Goal: Transaction & Acquisition: Purchase product/service

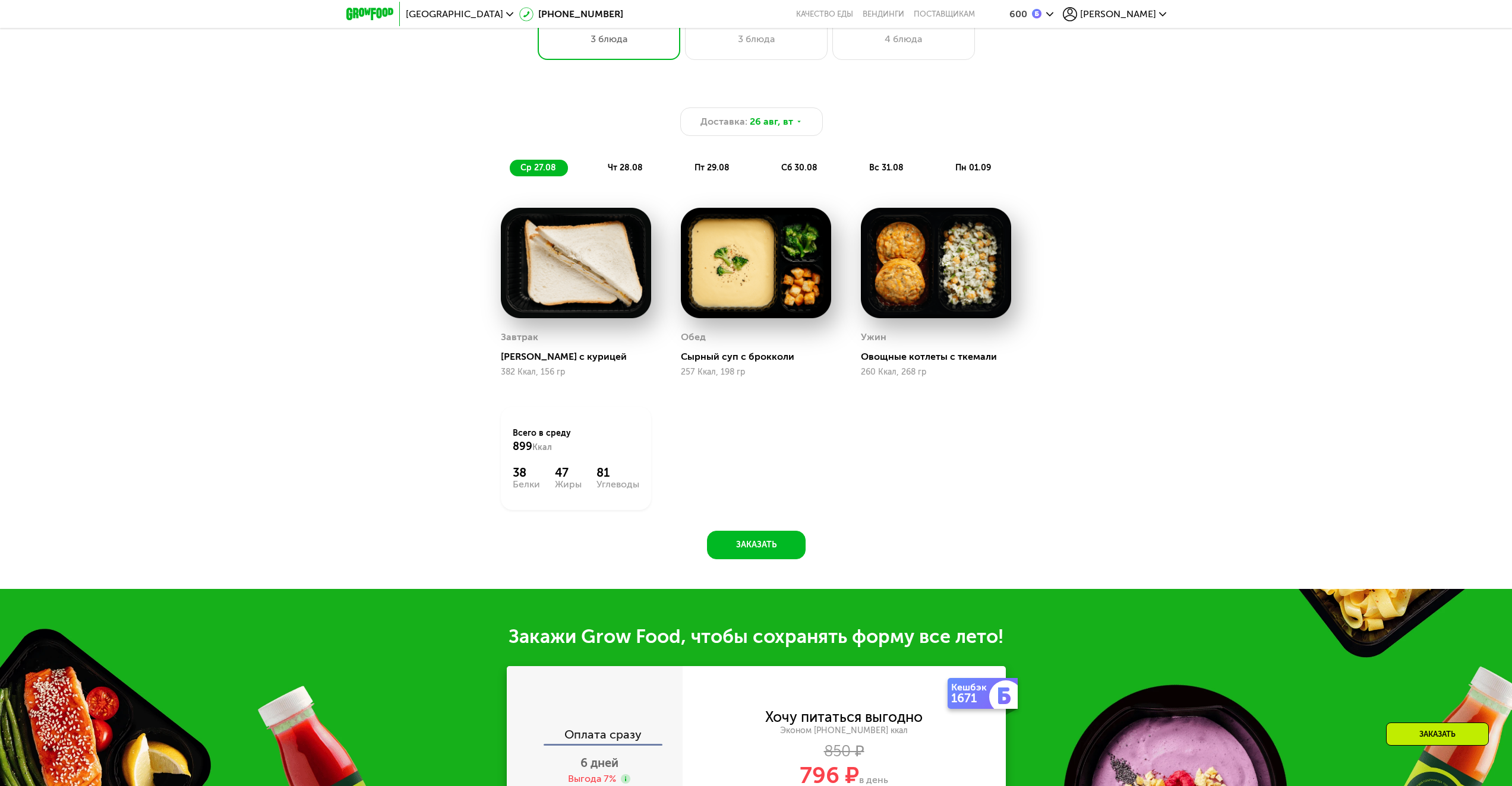
scroll to position [885, 0]
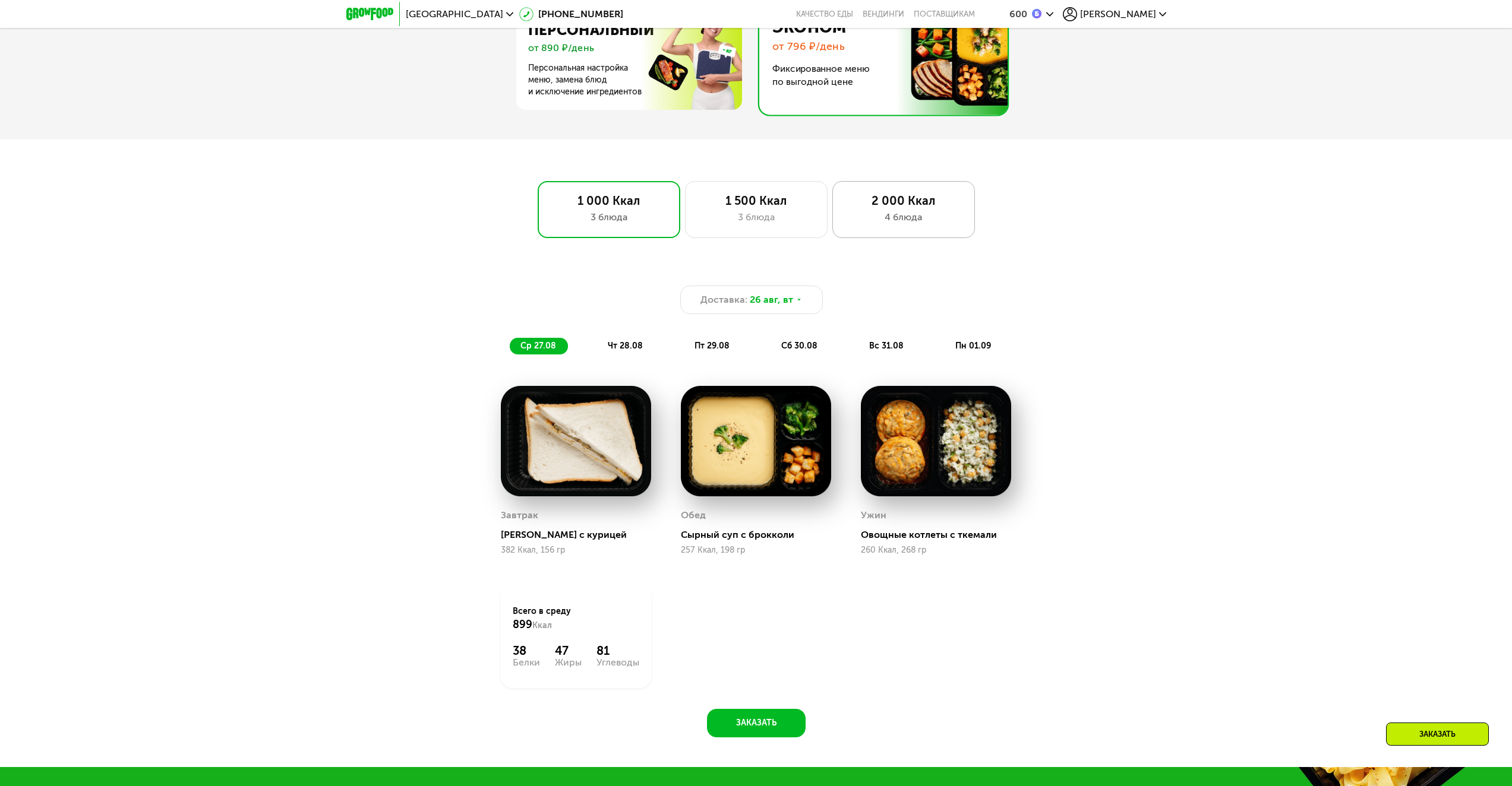
click at [862, 208] on div "2 000 Ккал" at bounding box center [904, 200] width 118 height 14
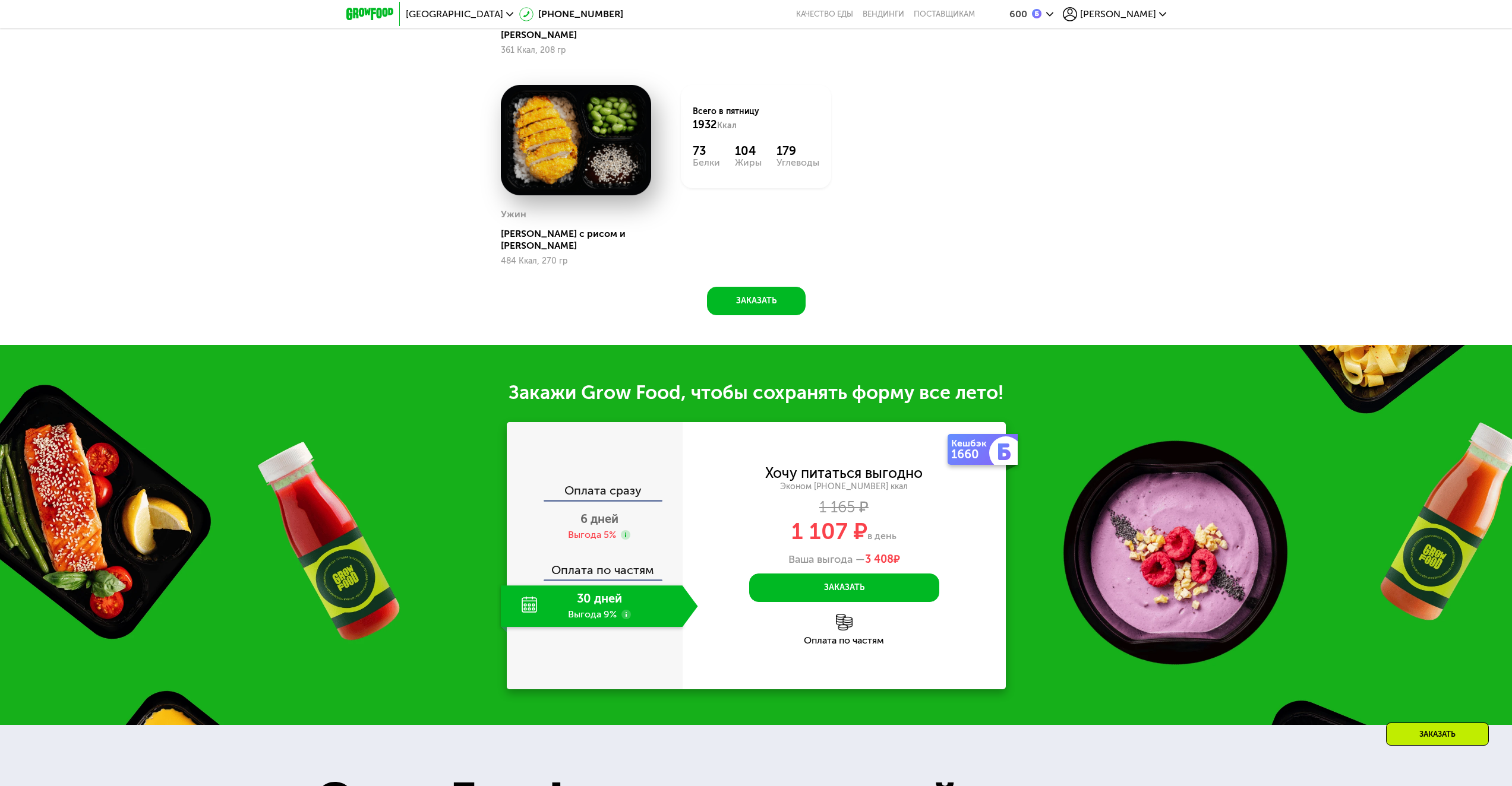
scroll to position [1538, 0]
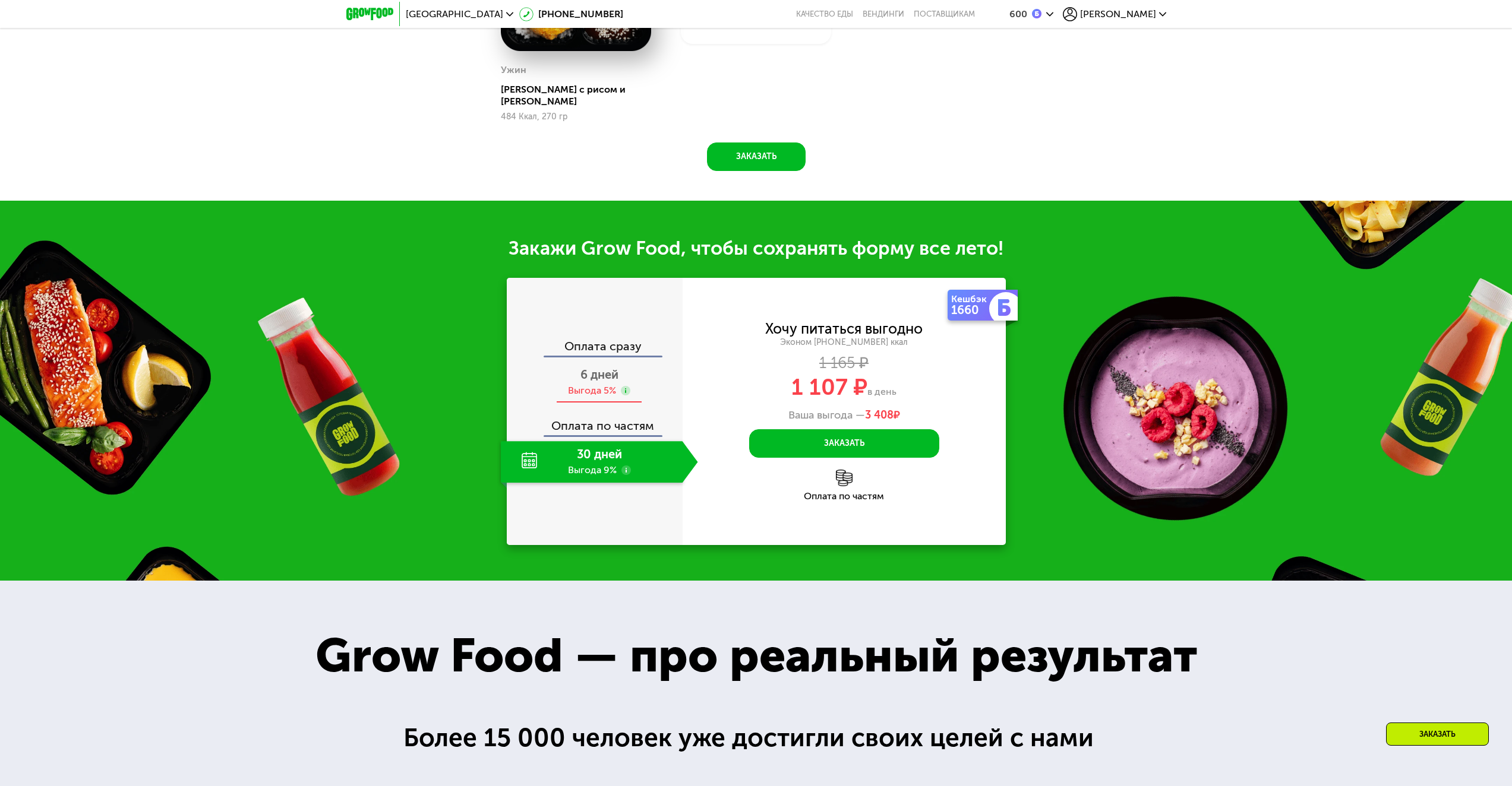
drag, startPoint x: 594, startPoint y: 370, endPoint x: 601, endPoint y: 389, distance: 20.2
click at [594, 384] on div "Выгода 5%" at bounding box center [591, 390] width 48 height 13
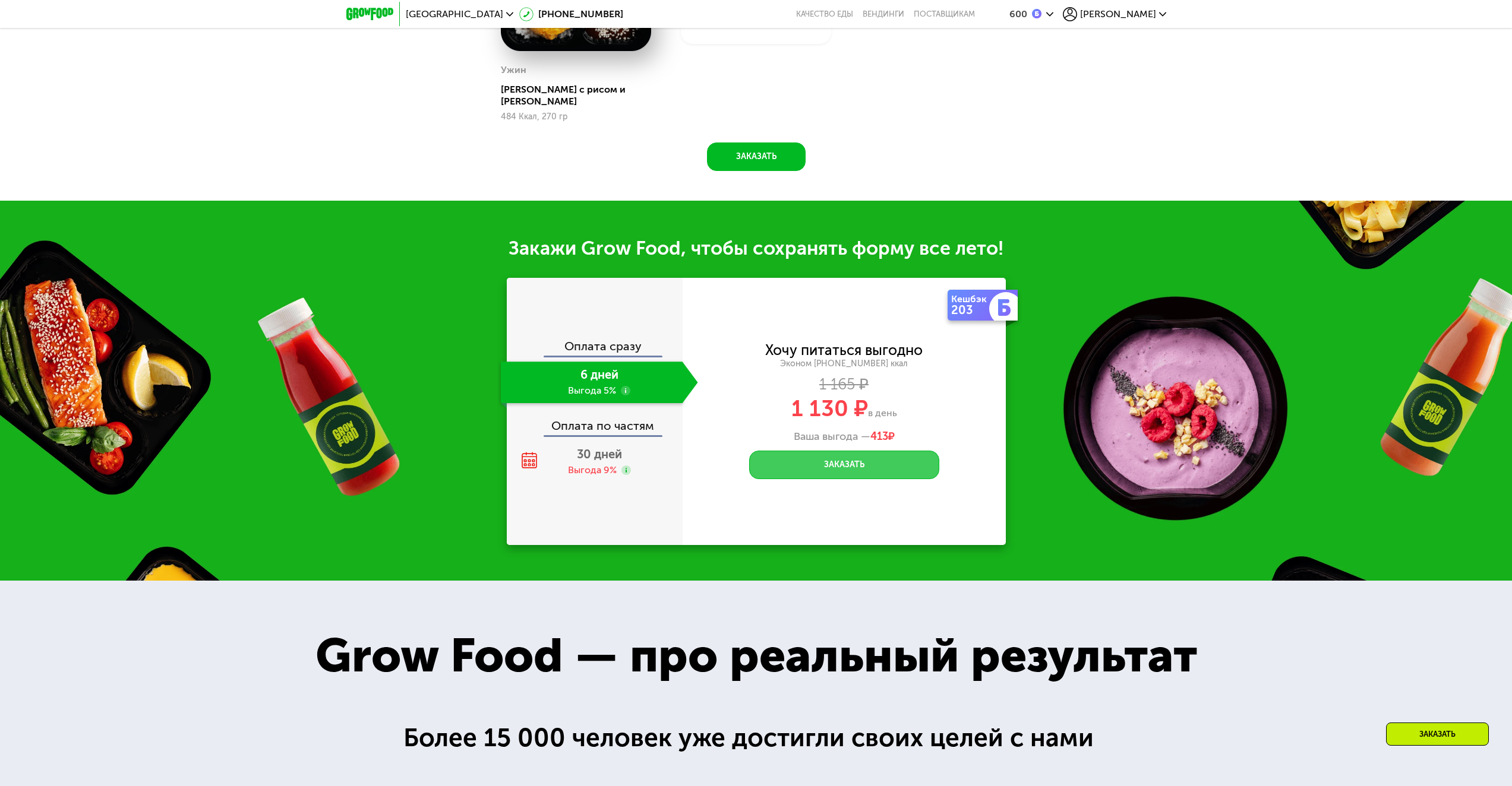
click at [803, 450] on button "Заказать" at bounding box center [844, 464] width 190 height 29
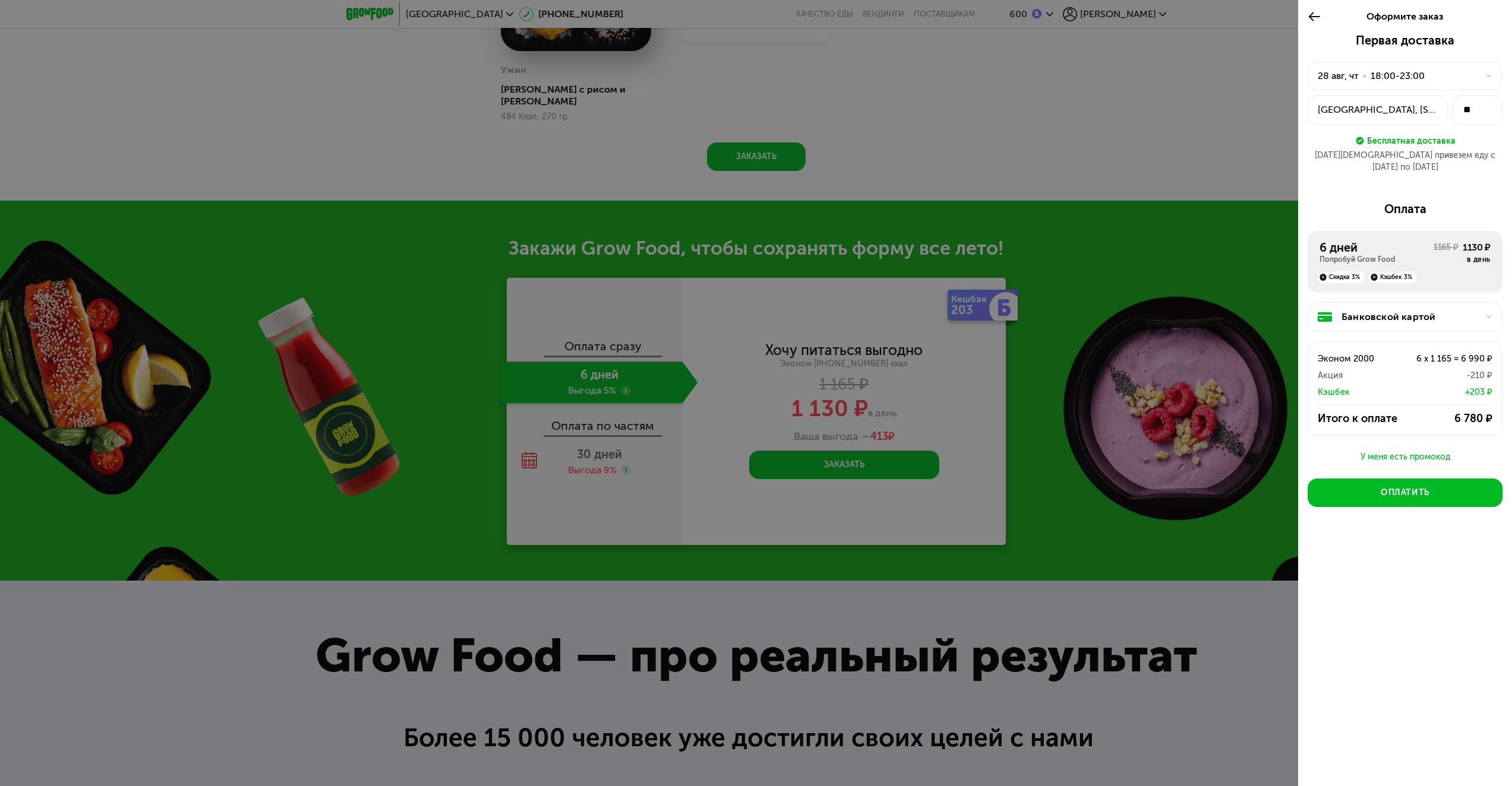
click at [1152, 200] on div at bounding box center [756, 393] width 1512 height 786
click at [388, 377] on div at bounding box center [756, 393] width 1512 height 786
click at [1269, 554] on div at bounding box center [756, 393] width 1512 height 786
click at [1311, 18] on use at bounding box center [1314, 16] width 11 height 9
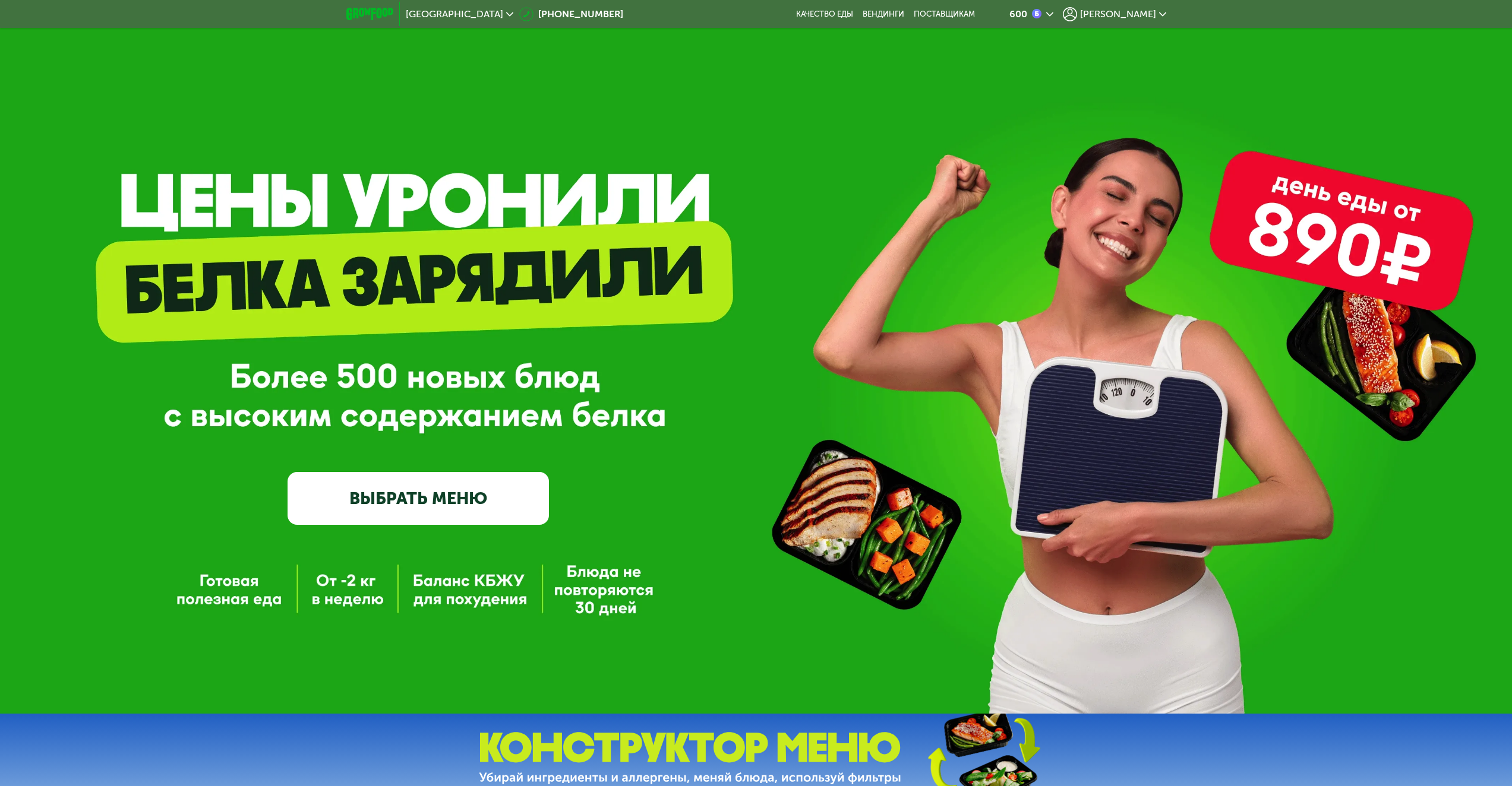
click at [1136, 14] on span "[PERSON_NAME]" at bounding box center [1118, 14] width 76 height 10
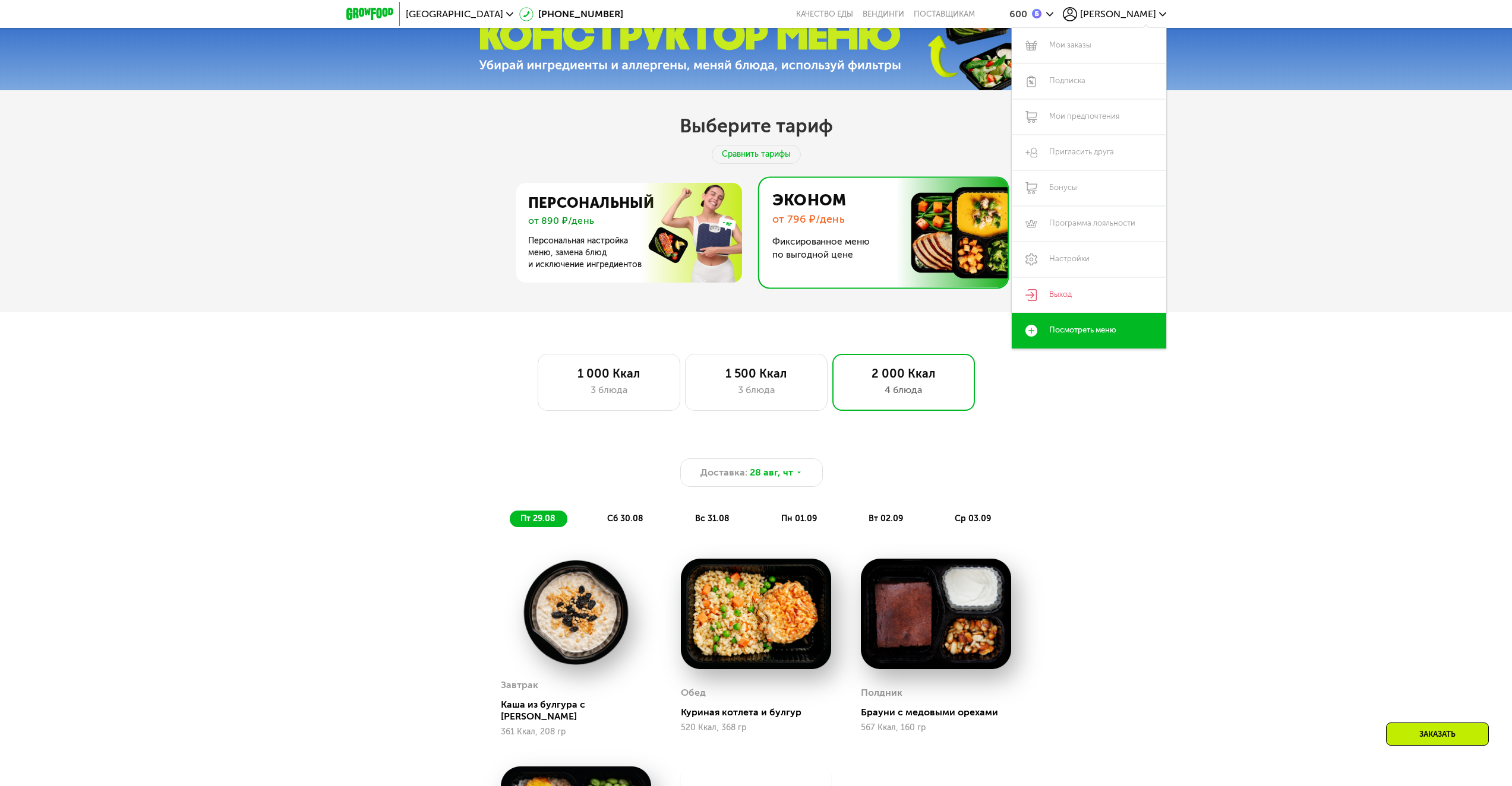
scroll to position [1009, 0]
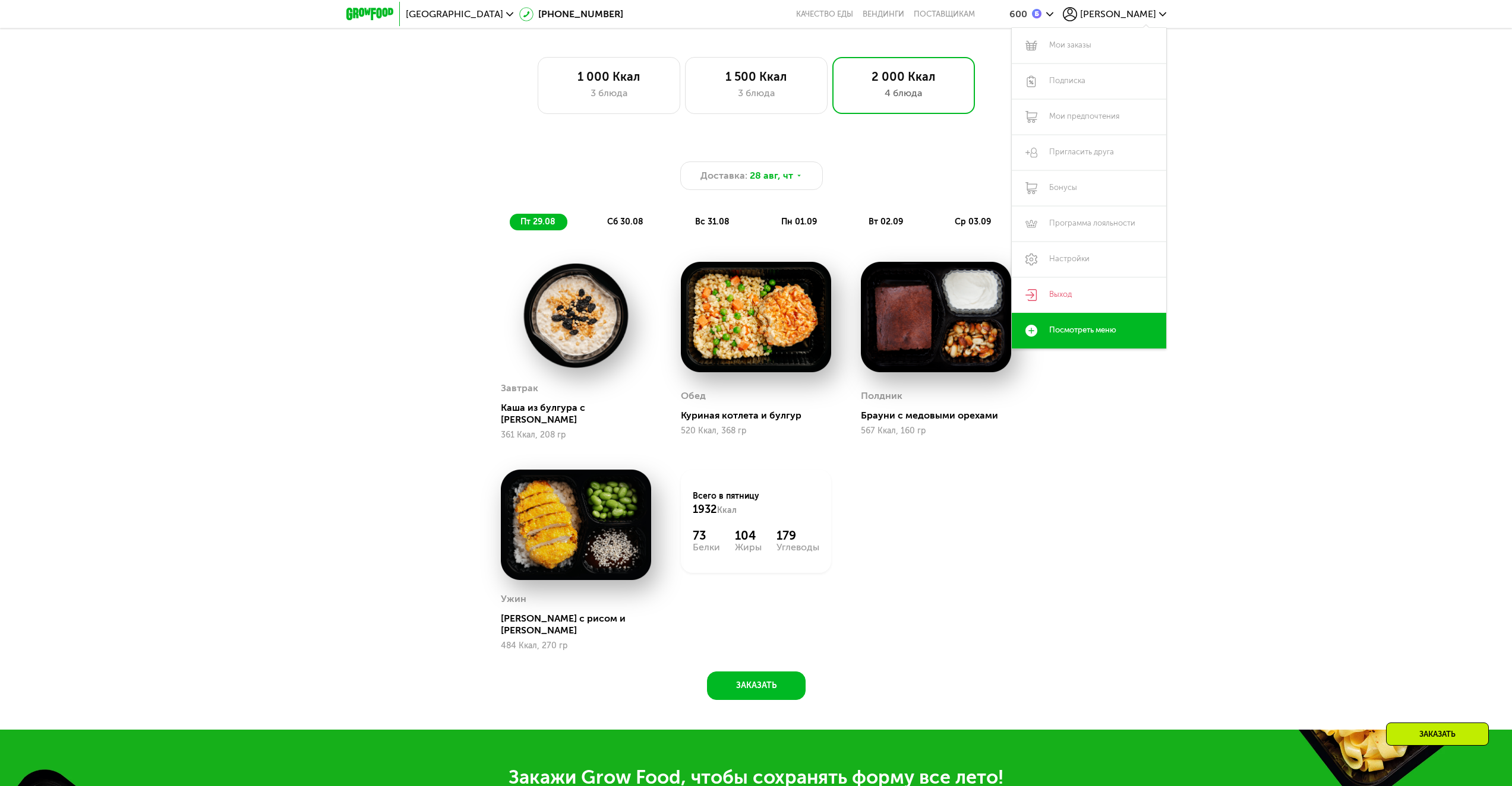
click at [1309, 394] on div "Доставка: [DATE] пт 29.08 сб 30.08 вс 31.08 пн 01.09 вт 02.09 ср 03.09 Завтрак …" at bounding box center [756, 428] width 1512 height 605
click at [684, 219] on div "сб 30.08" at bounding box center [713, 221] width 57 height 16
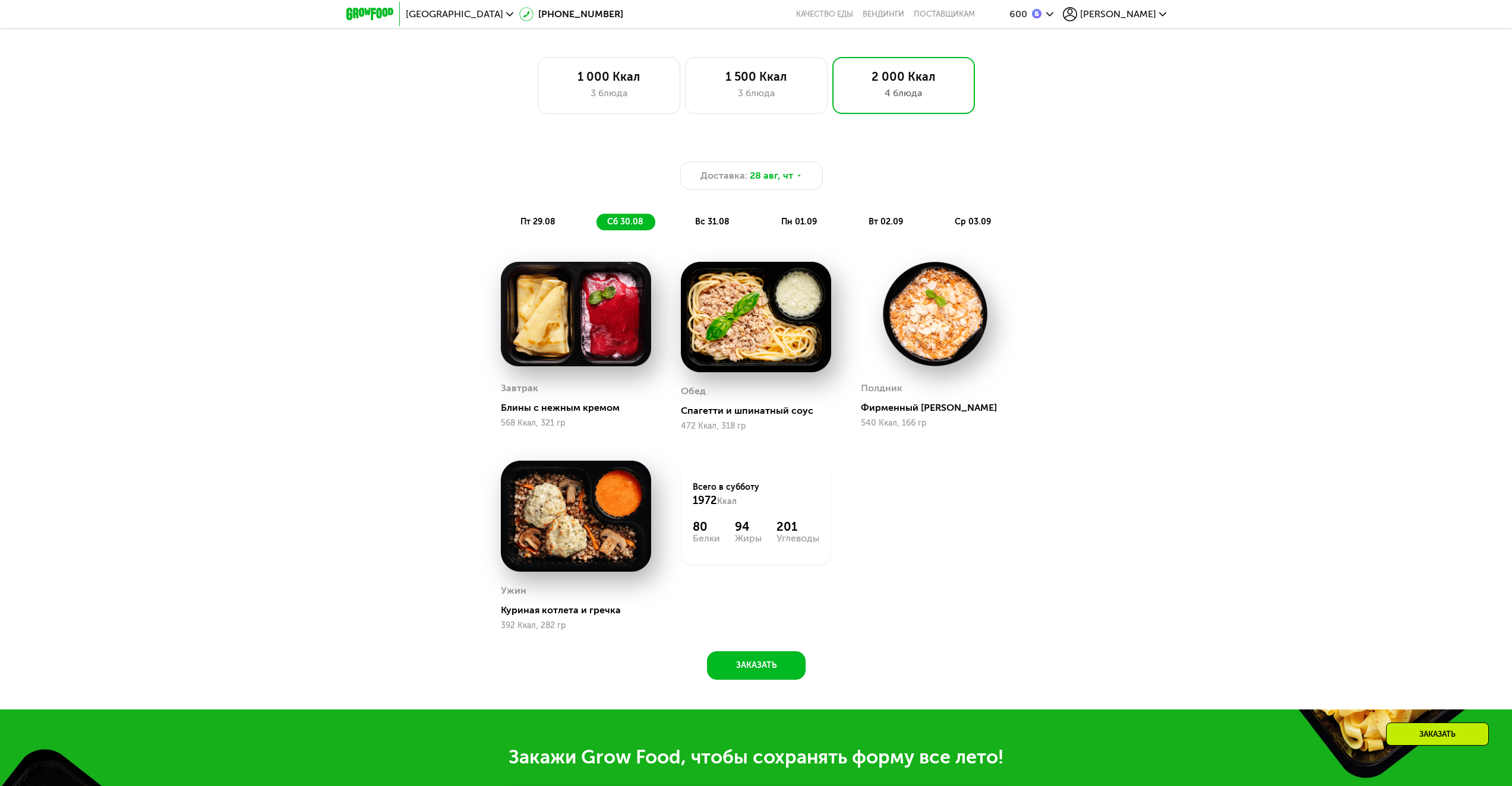
click at [683, 219] on div "пт 29.08 сб 30.08 вс 31.08 пн 01.09 вт 02.09 ср 03.09" at bounding box center [756, 221] width 493 height 16
click at [699, 216] on div "Доставка: [DATE] пт 29.08 сб 30.08 вс 31.08 пн 01.09 вт 02.09 ср 03.09" at bounding box center [756, 195] width 703 height 69
click at [771, 217] on div "вс 31.08" at bounding box center [799, 221] width 58 height 16
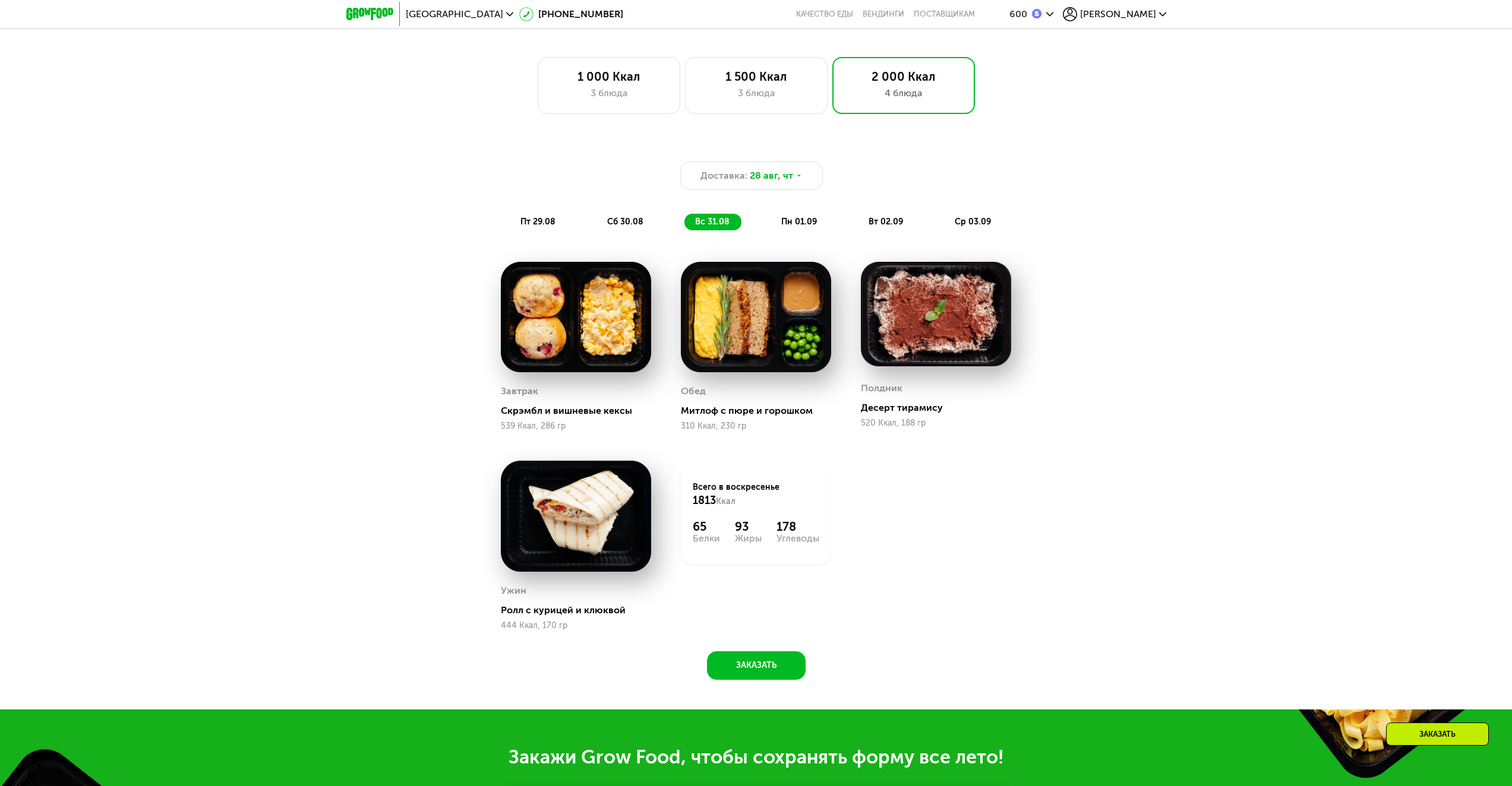
click at [816, 221] on span "пн 01.09" at bounding box center [799, 222] width 36 height 10
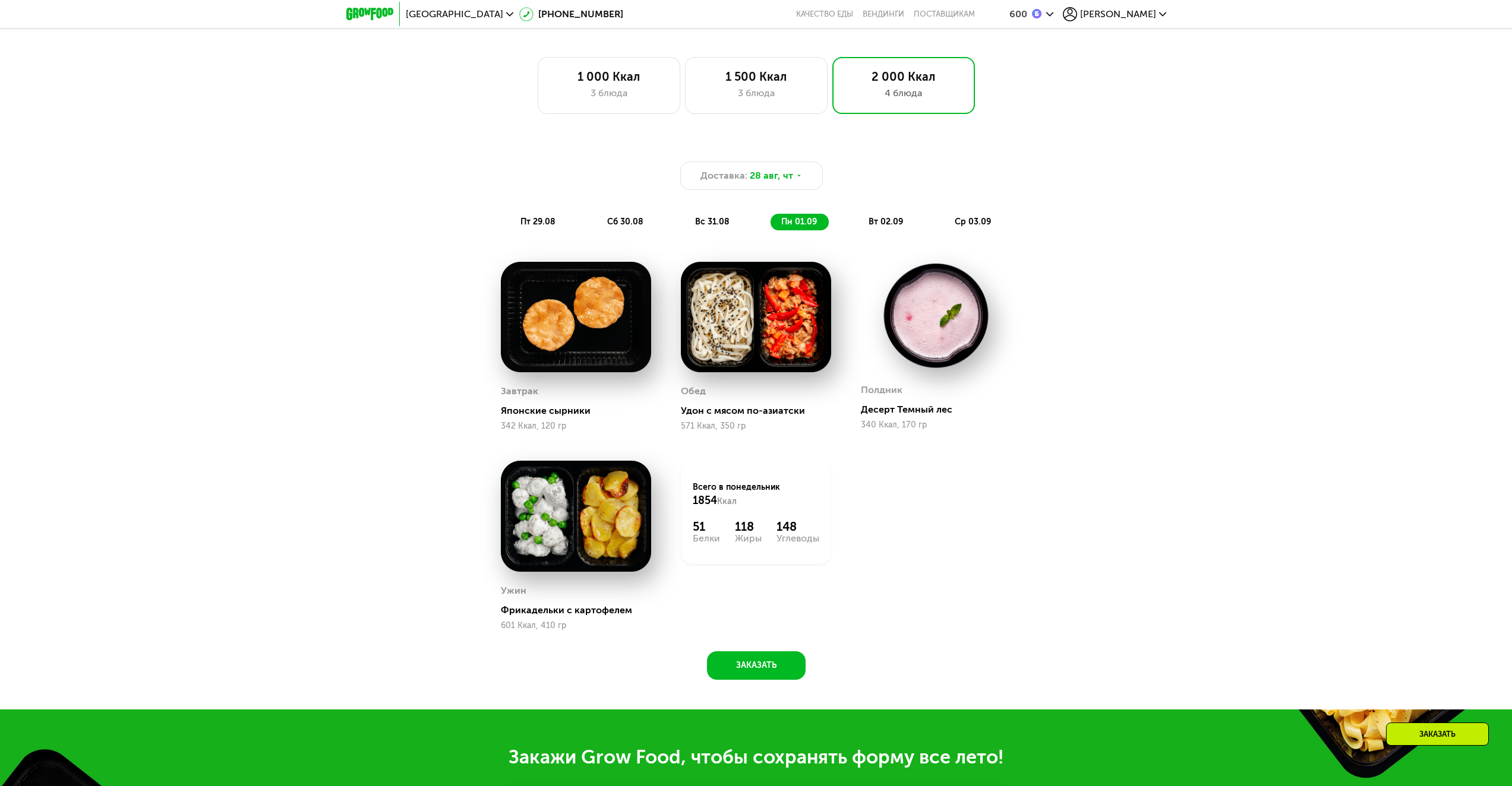
click at [880, 221] on span "вт 02.09" at bounding box center [886, 222] width 35 height 10
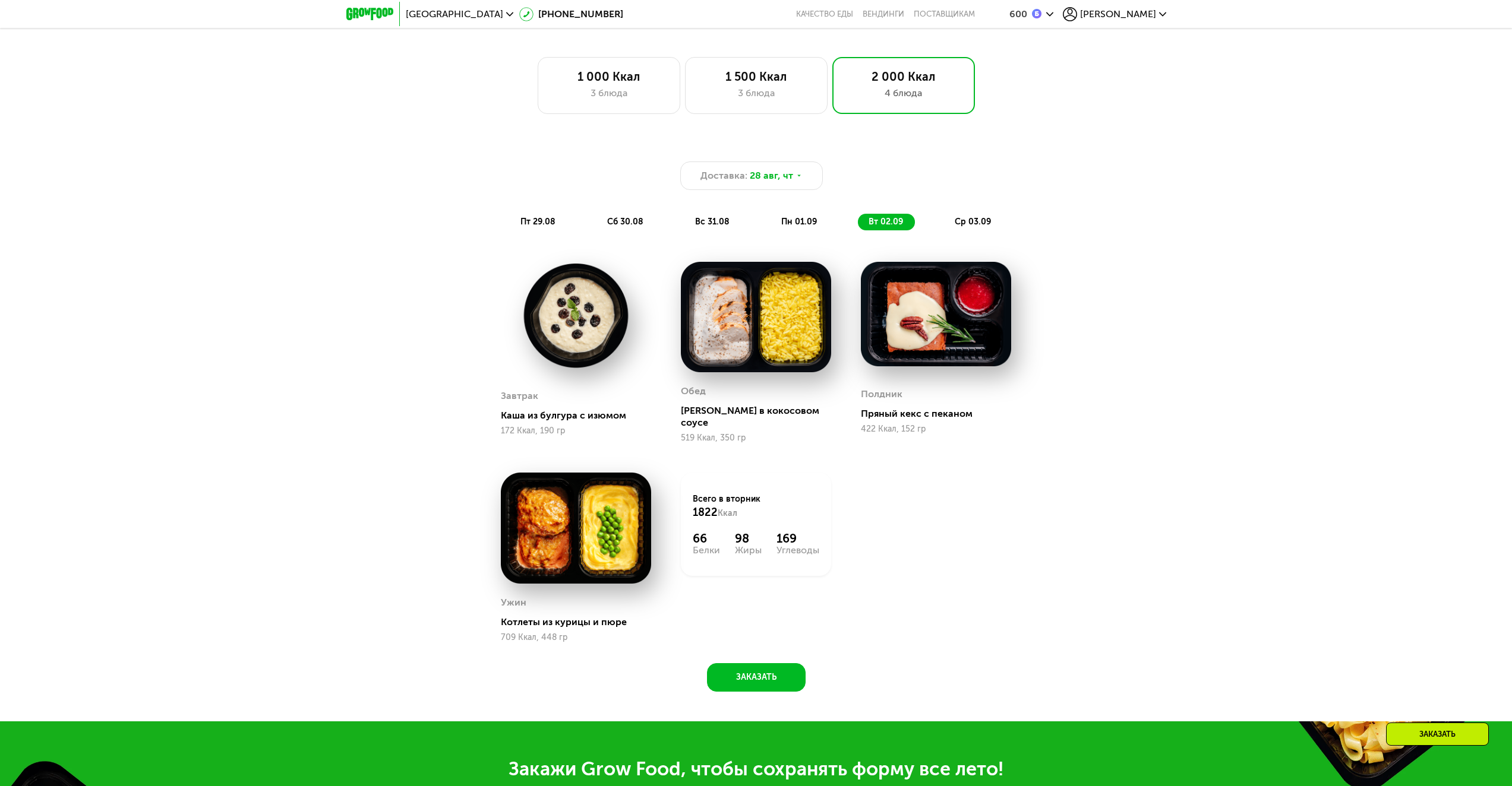
click at [987, 221] on span "ср 03.09" at bounding box center [973, 222] width 36 height 10
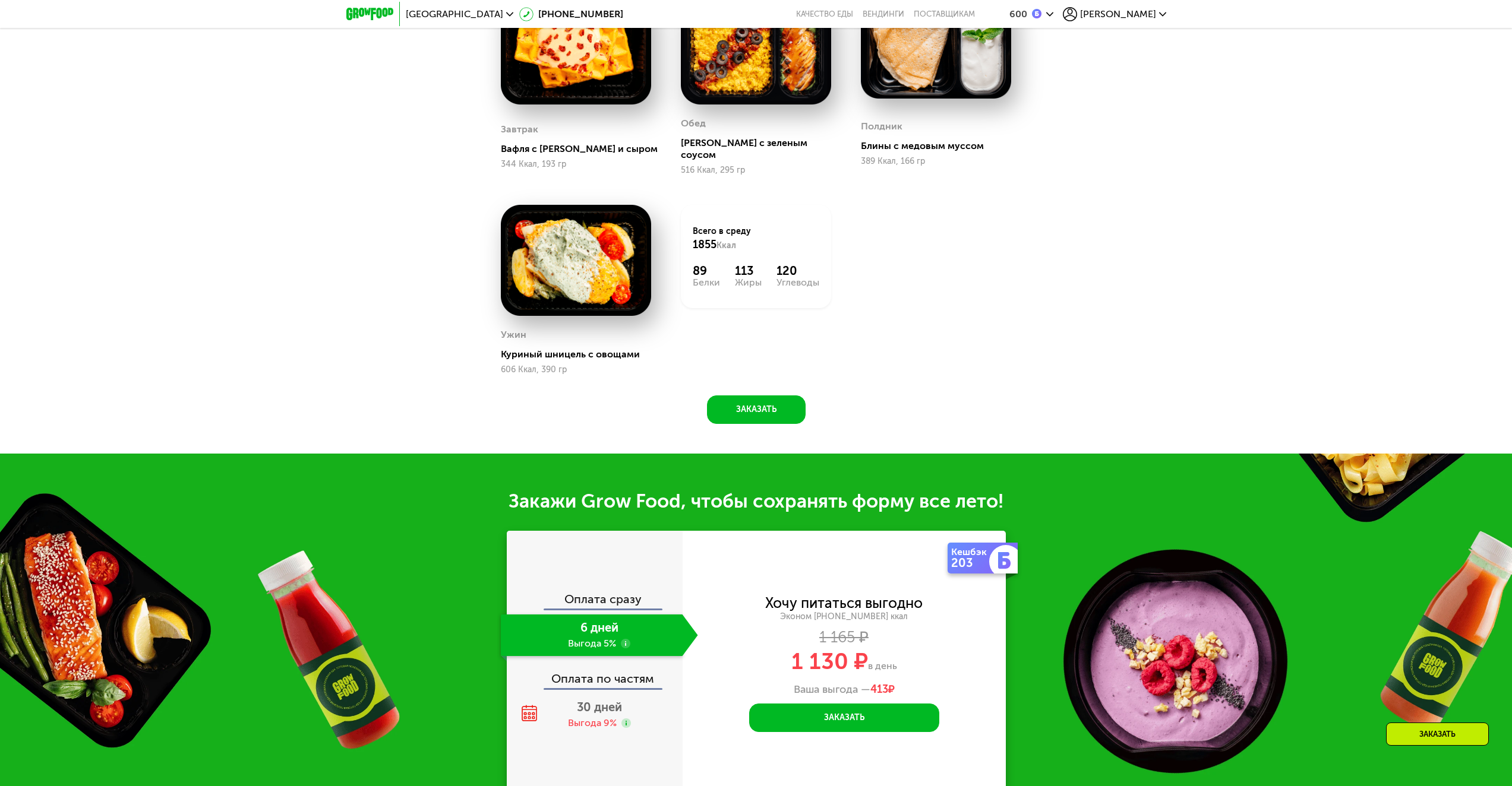
scroll to position [1425, 0]
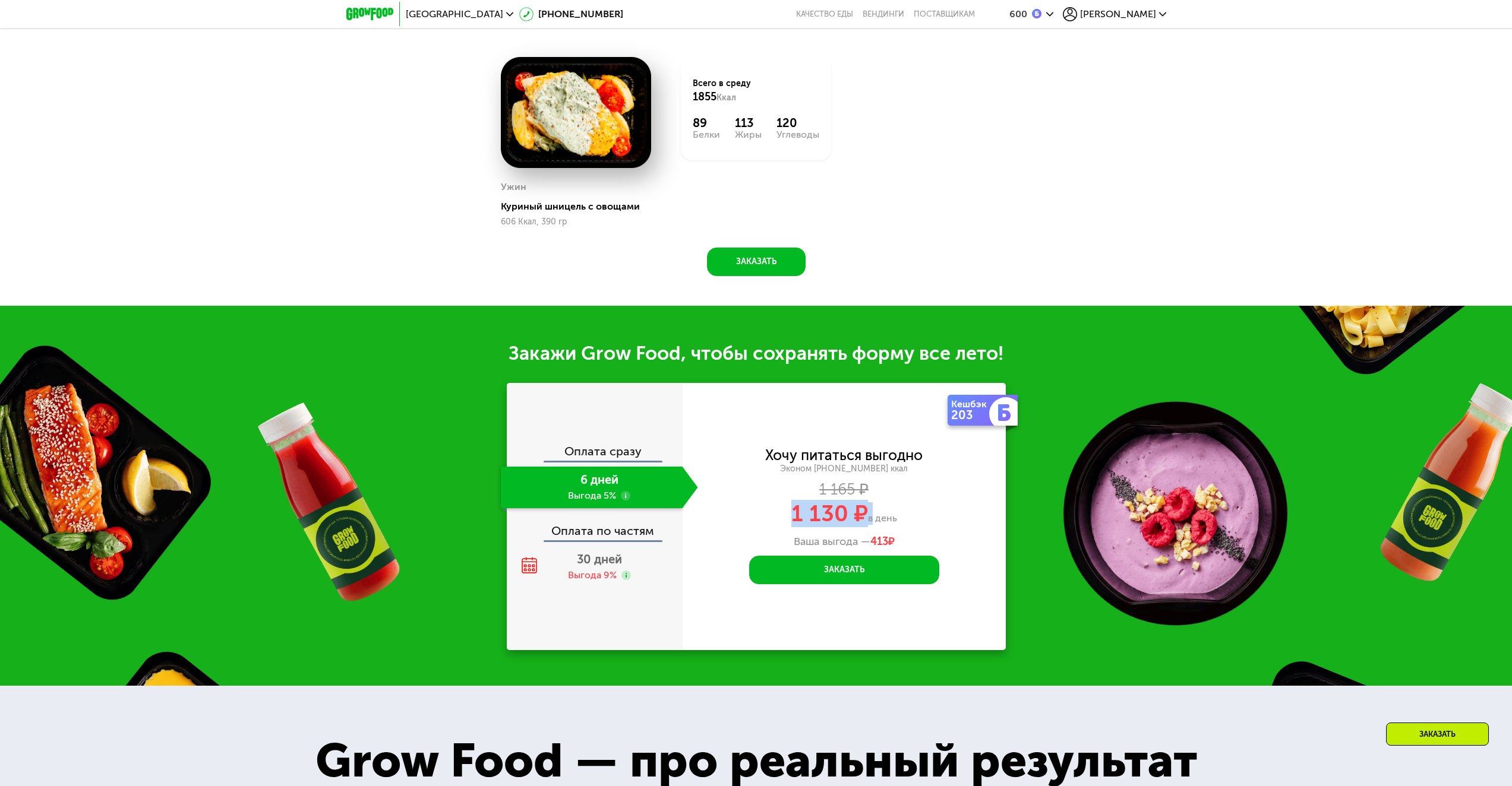
drag, startPoint x: 794, startPoint y: 501, endPoint x: 872, endPoint y: 508, distance: 78.3
click at [870, 510] on div "1 130 ₽ в день" at bounding box center [844, 514] width 323 height 23
copy div "1 130 ₽"
click at [592, 553] on span "30 дней" at bounding box center [600, 560] width 45 height 14
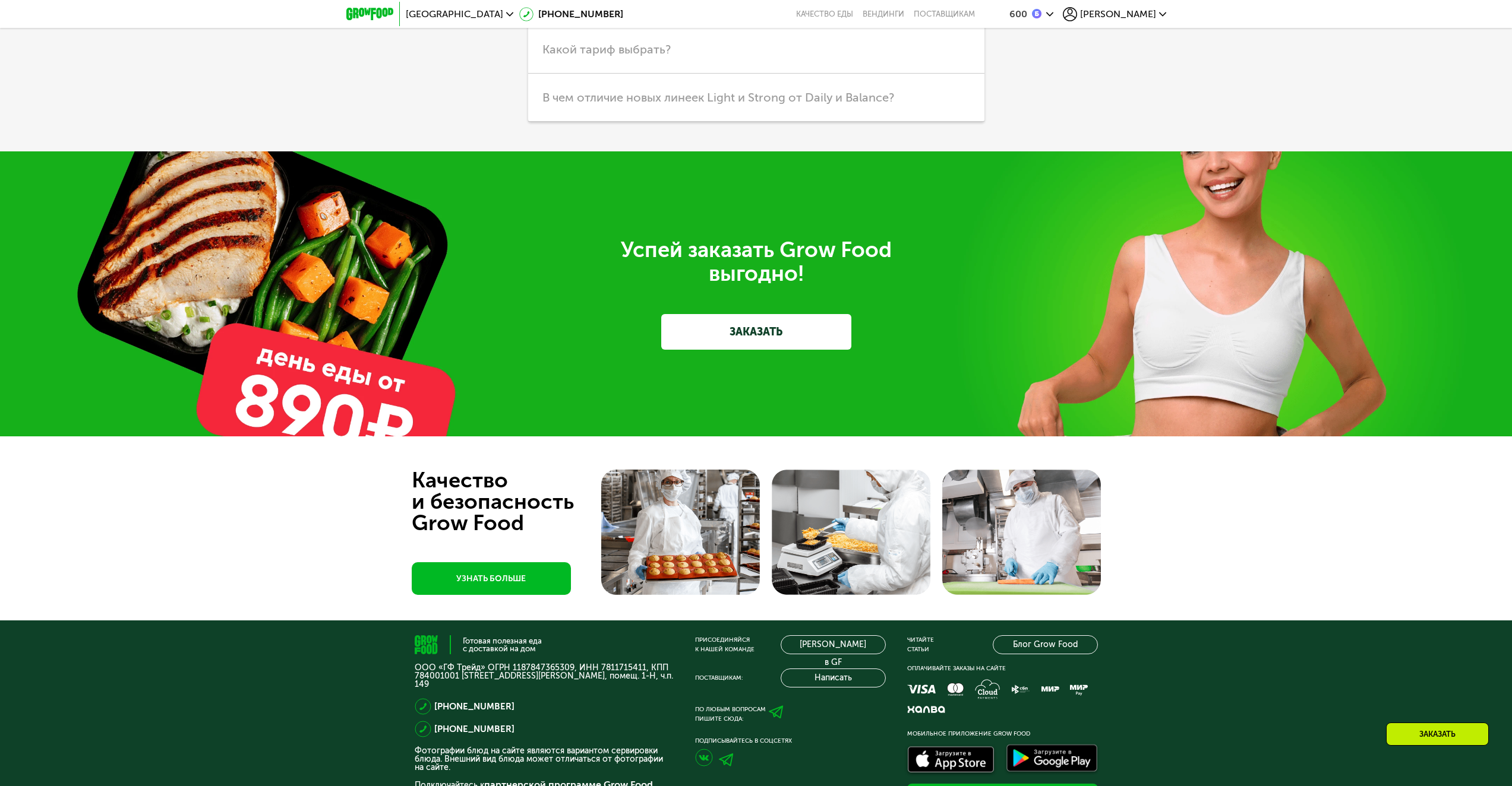
scroll to position [4148, 0]
